Goal: Register for event/course

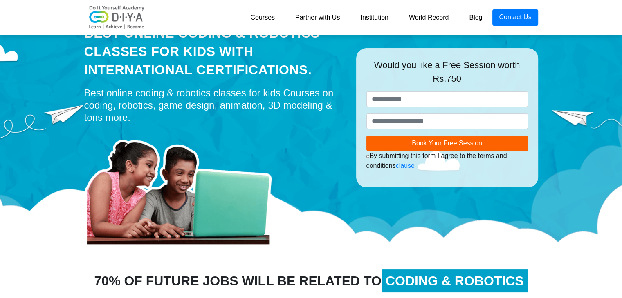
scroll to position [41, 0]
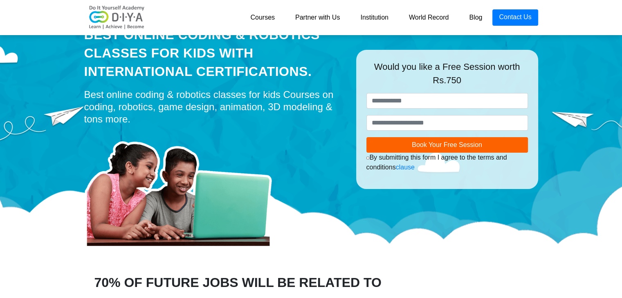
click at [432, 93] on div "Would you like a Free Session worth Rs.750" at bounding box center [446, 76] width 161 height 33
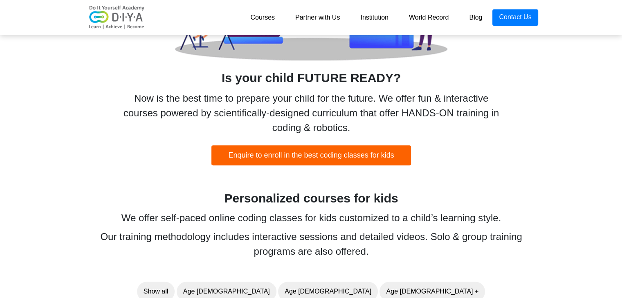
scroll to position [654, 0]
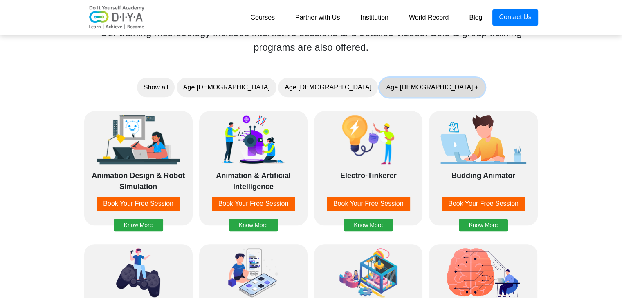
click at [379, 91] on button "Age [DEMOGRAPHIC_DATA] +" at bounding box center [431, 88] width 105 height 20
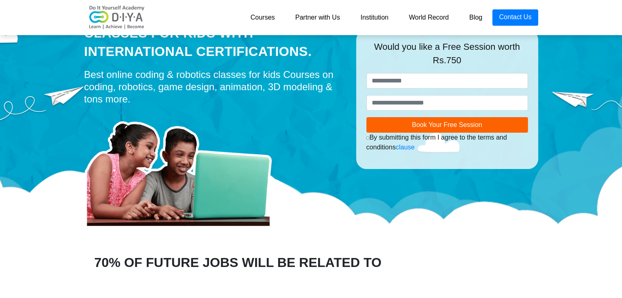
scroll to position [41, 0]
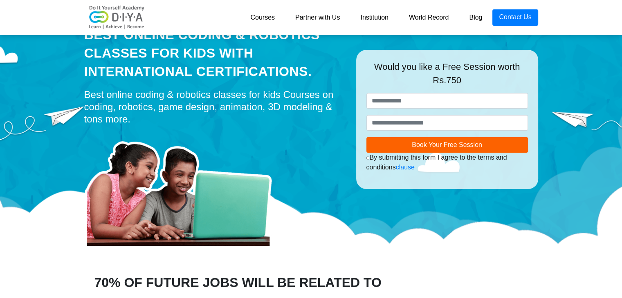
click at [431, 88] on div "Would you like a Free Session worth Rs.750" at bounding box center [446, 76] width 161 height 33
click at [435, 93] on div "Would you like a Free Session worth Rs.750" at bounding box center [446, 76] width 161 height 33
click at [430, 93] on div "Would you like a Free Session worth Rs.750" at bounding box center [446, 76] width 161 height 33
drag, startPoint x: 419, startPoint y: 106, endPoint x: 391, endPoint y: 96, distance: 29.6
click at [415, 104] on input "text" at bounding box center [446, 101] width 161 height 16
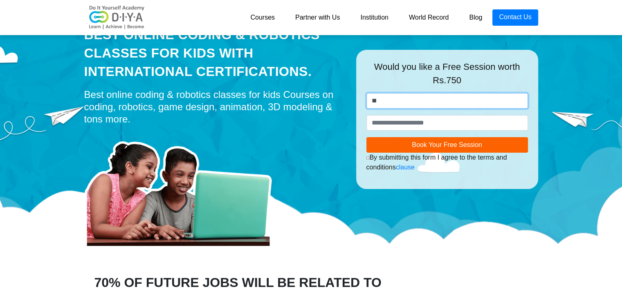
type input "*"
type input "*******"
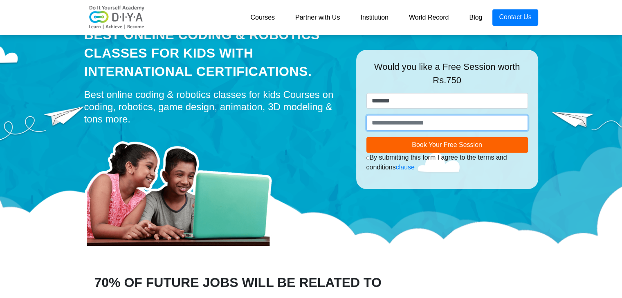
click at [471, 123] on input "number" at bounding box center [446, 123] width 161 height 16
type input "**********"
click at [485, 153] on div "I authorize DIYA and its representatives to Call, SMS, Email or WhatsApp me abo…" at bounding box center [446, 163] width 161 height 20
click at [510, 146] on div "**********" at bounding box center [311, 103] width 466 height 225
click at [463, 153] on div "I authorize DIYA and its representatives to Call, SMS, Email or WhatsApp me abo…" at bounding box center [446, 163] width 161 height 20
